Goal: Transaction & Acquisition: Purchase product/service

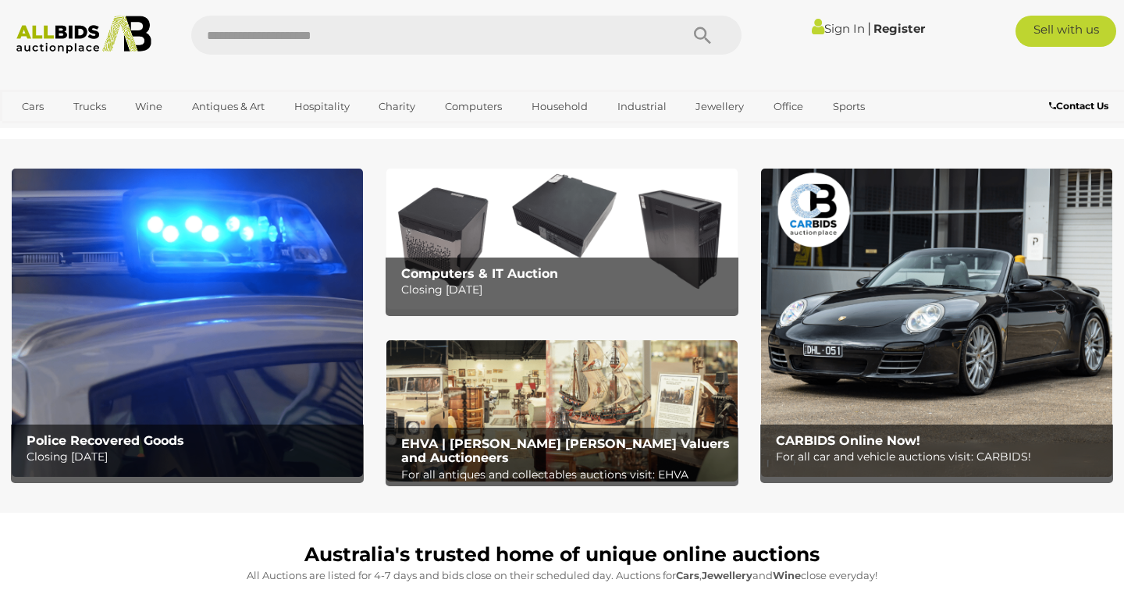
click at [382, 39] on input "text" at bounding box center [427, 35] width 473 height 39
type input "**********"
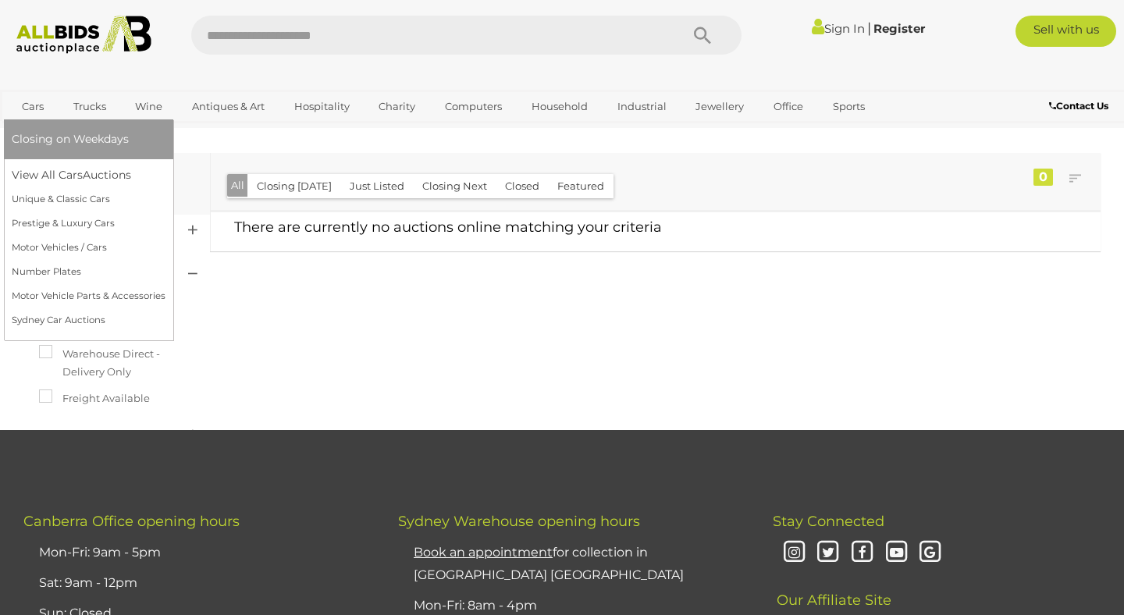
click at [41, 112] on link "Cars" at bounding box center [33, 107] width 42 height 26
click at [39, 168] on link "View All Cars Auctions" at bounding box center [89, 175] width 154 height 24
